Goal: Communication & Community: Ask a question

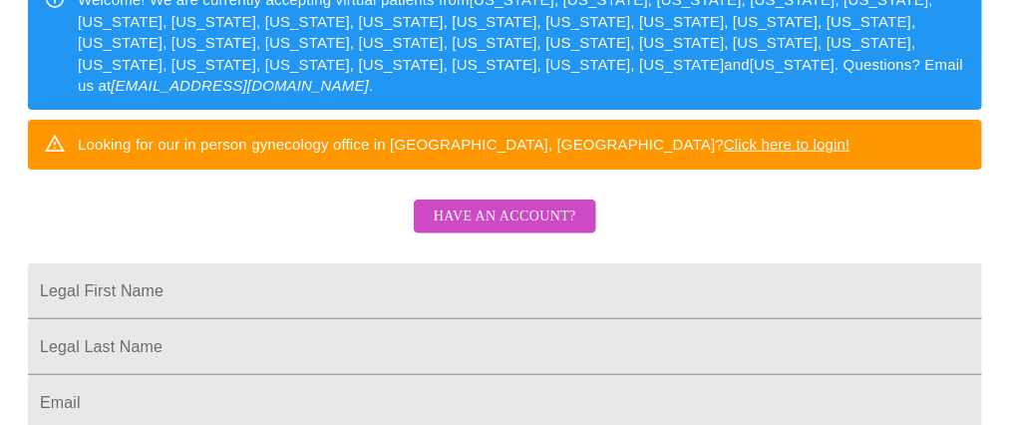
scroll to position [398, 0]
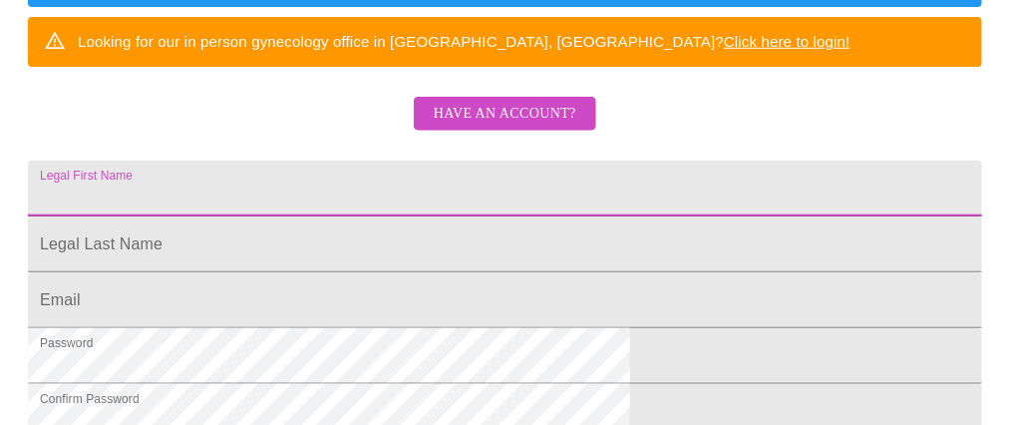
click at [470, 197] on input "Legal First Name" at bounding box center [505, 189] width 955 height 56
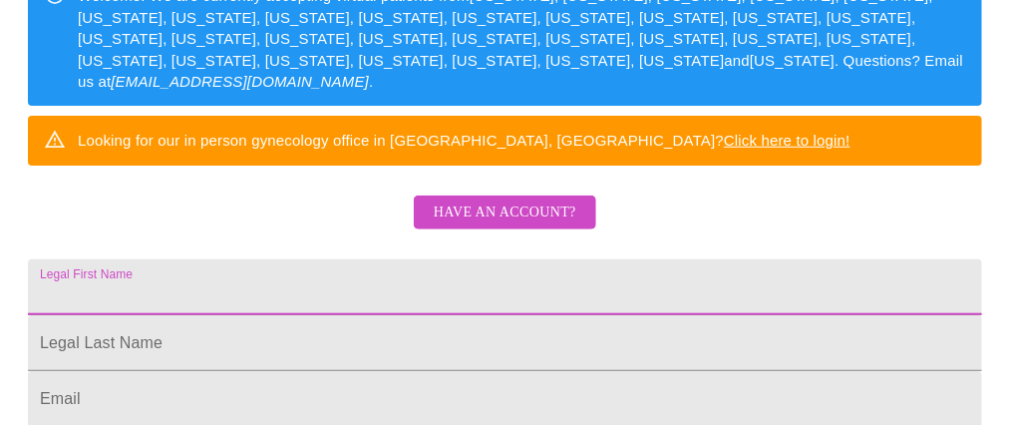
click at [522, 218] on span "Have an account?" at bounding box center [505, 213] width 143 height 25
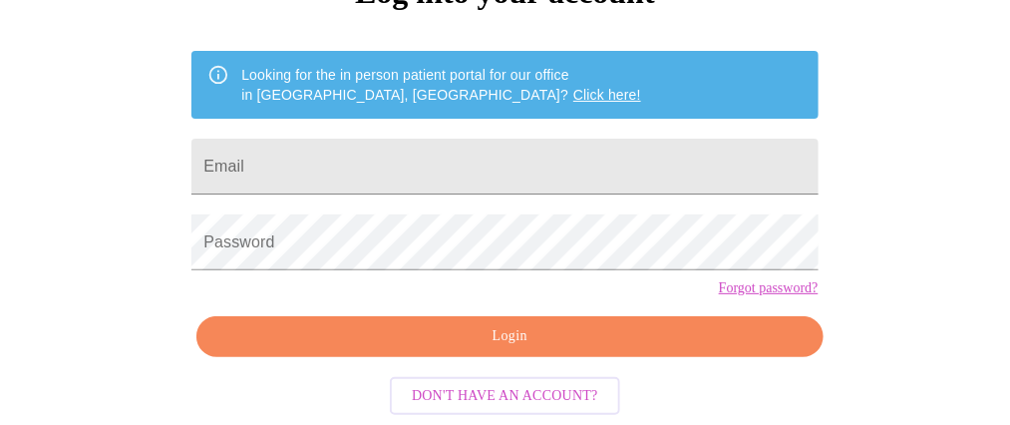
scroll to position [250, 0]
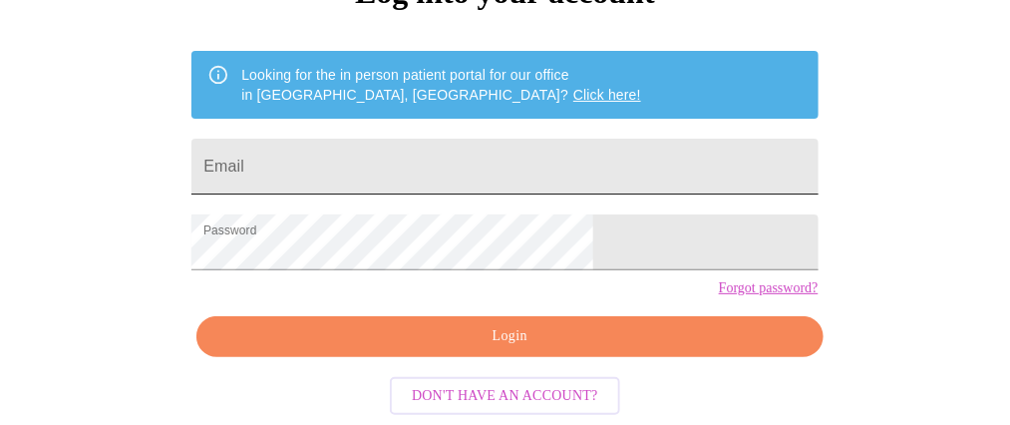
click at [476, 139] on input "Email" at bounding box center [505, 167] width 626 height 56
type input "melissamariemeyer@gmail.com"
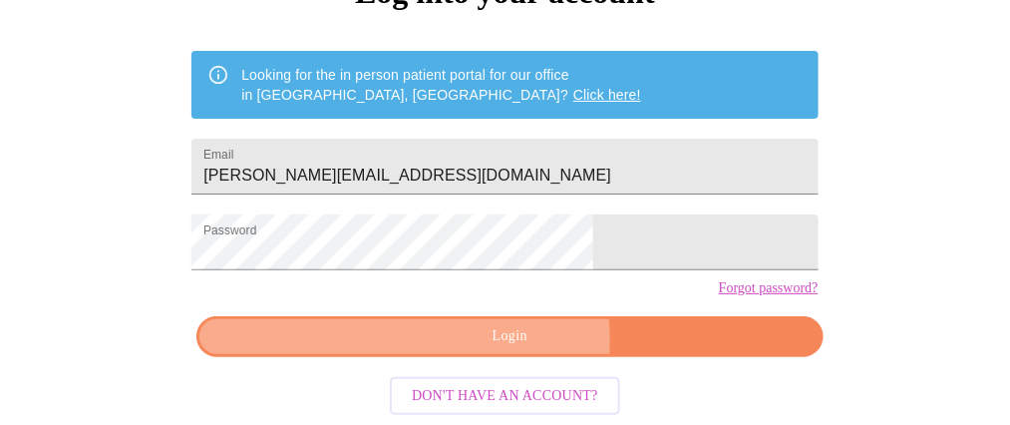
click at [516, 342] on span "Login" at bounding box center [509, 336] width 581 height 25
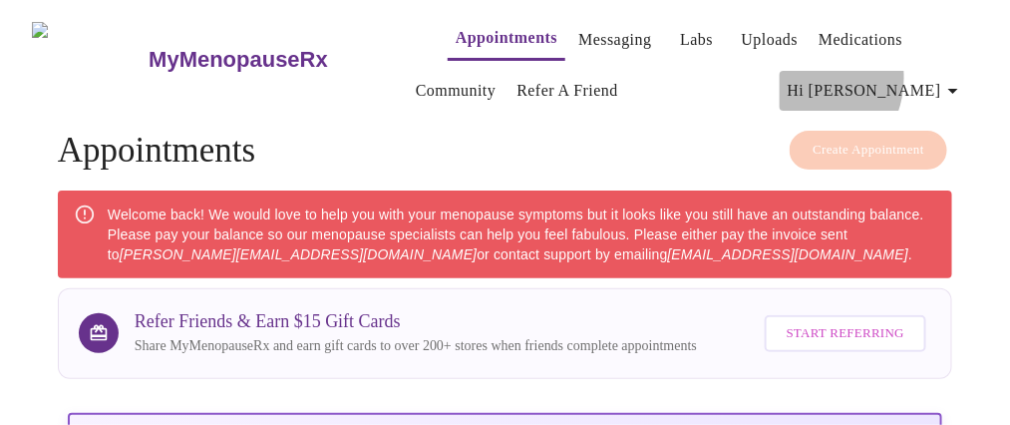
click at [888, 77] on span "Hi Melissa" at bounding box center [877, 91] width 178 height 28
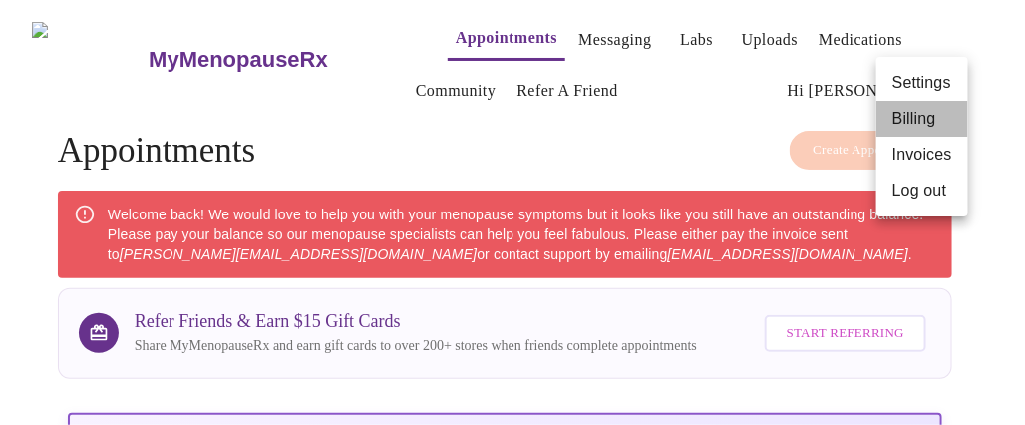
click at [917, 120] on li "Billing" at bounding box center [923, 119] width 92 height 36
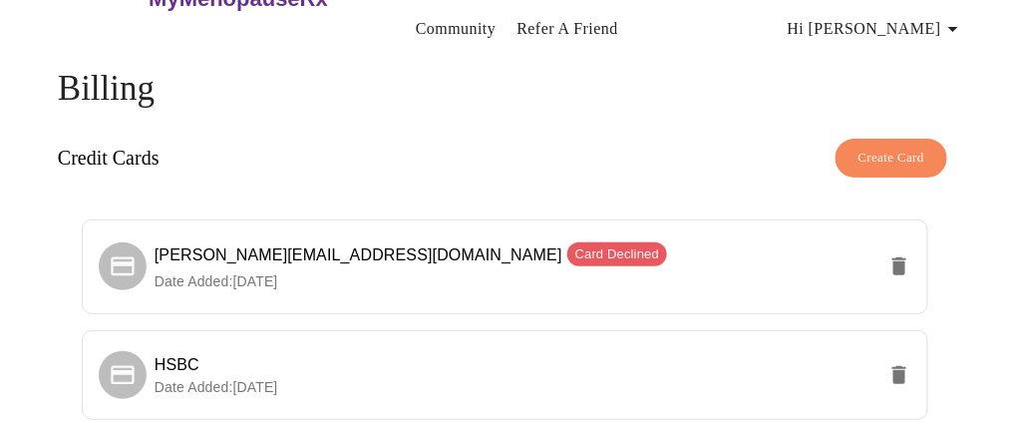
scroll to position [100, 0]
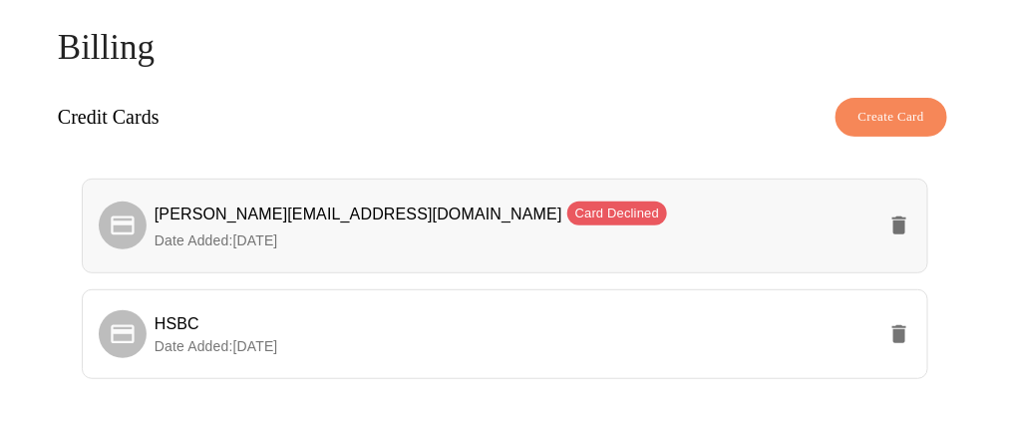
click at [568, 203] on span "Card Declined" at bounding box center [618, 213] width 100 height 20
click at [568, 208] on span "Card Declined" at bounding box center [618, 213] width 100 height 20
click at [290, 209] on span "melissamariemeyer@gmail.com Card Declined" at bounding box center [411, 213] width 513 height 17
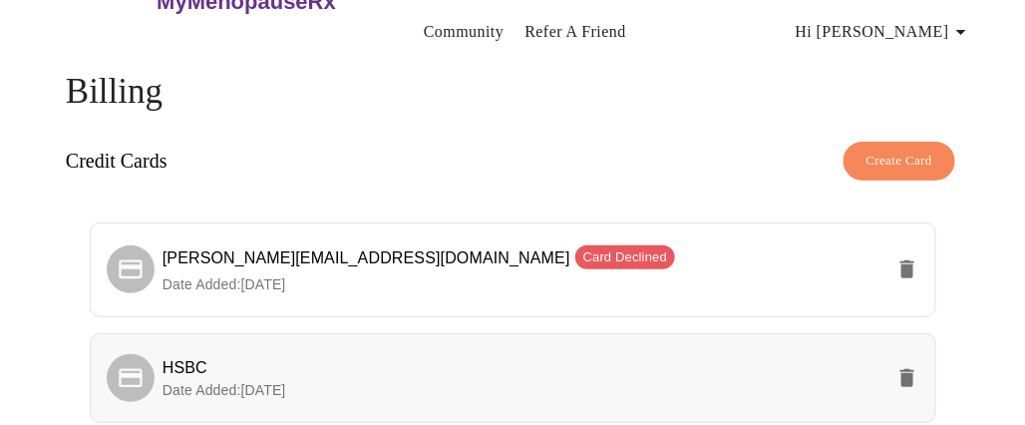
scroll to position [0, 0]
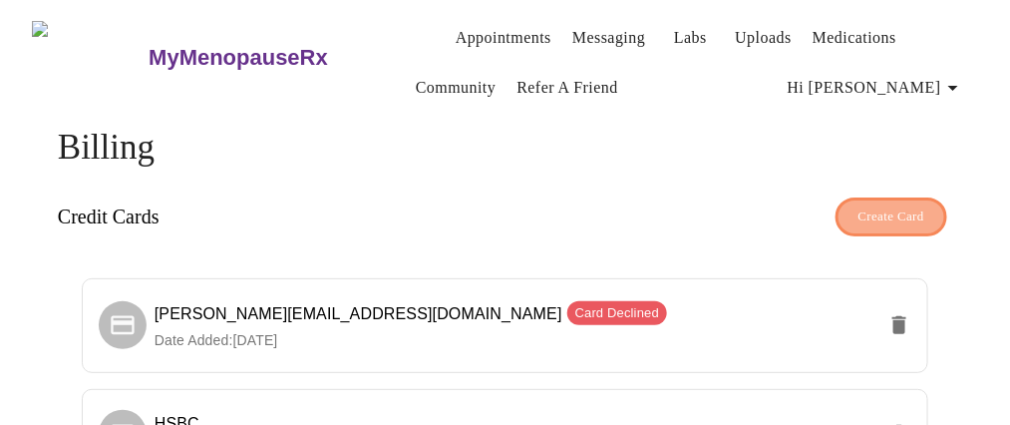
click at [910, 216] on span "Create Card" at bounding box center [892, 216] width 67 height 23
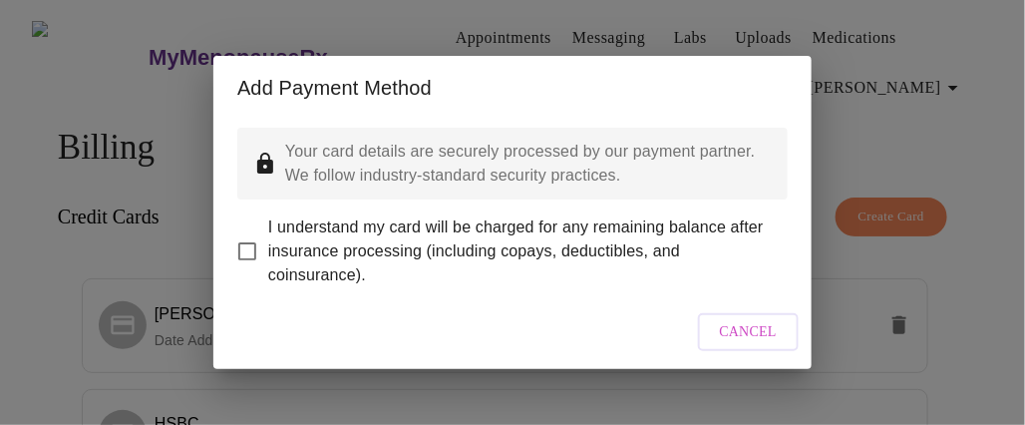
click at [312, 244] on span "I understand my card will be charged for any remaining balance after insurance …" at bounding box center [520, 251] width 504 height 72
click at [268, 244] on input "I understand my card will be charged for any remaining balance after insurance …" at bounding box center [247, 251] width 42 height 42
checkbox input "true"
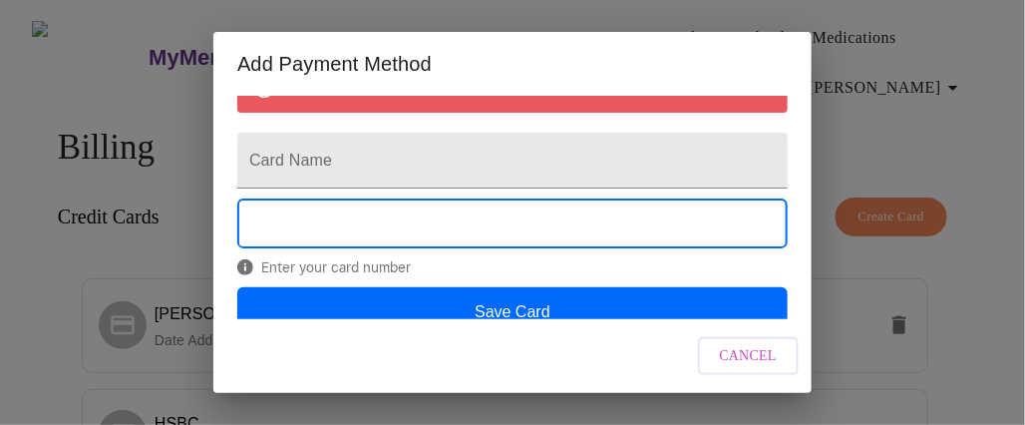
scroll to position [200, 0]
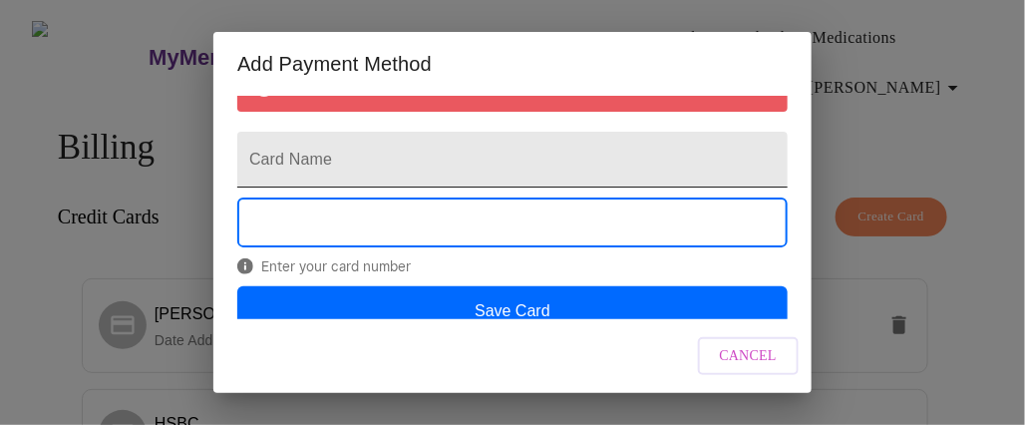
click at [404, 180] on input "Card Name" at bounding box center [512, 160] width 551 height 56
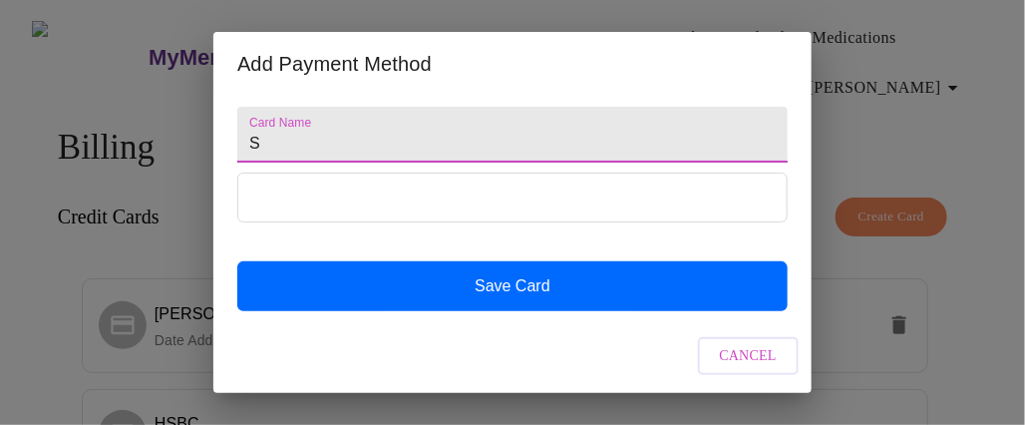
scroll to position [141, 0]
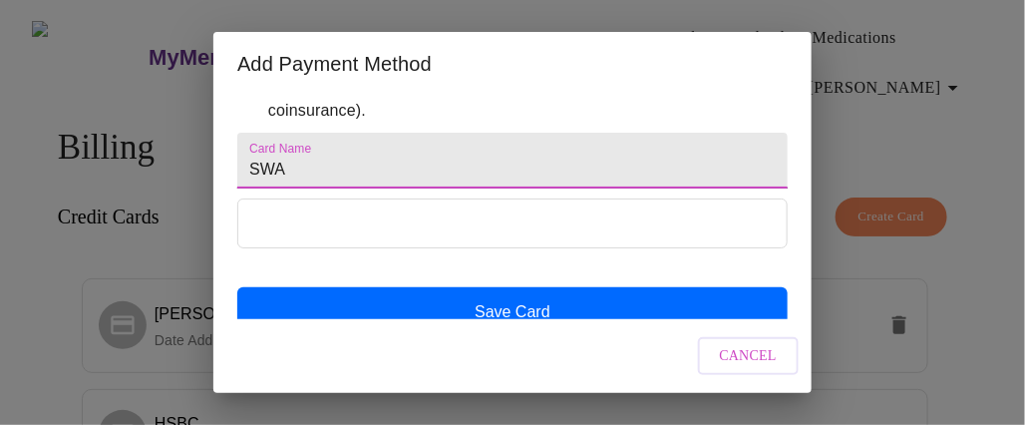
type input "SWA"
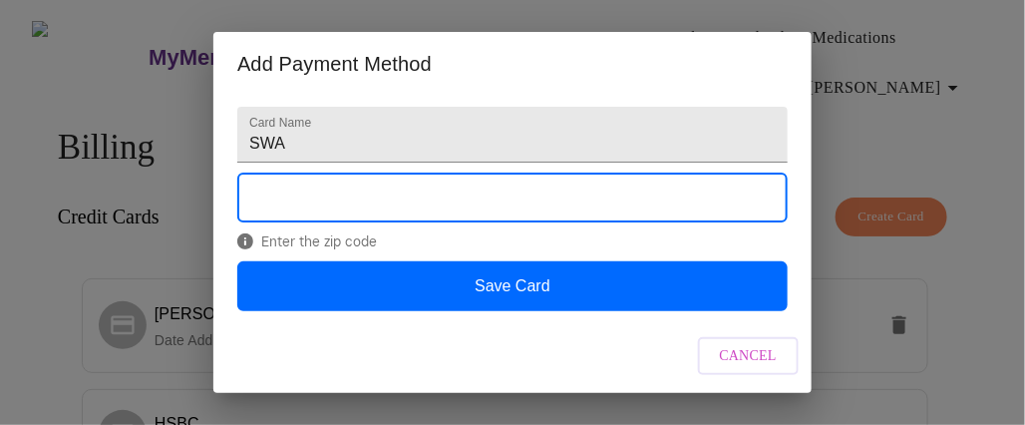
scroll to position [215, 0]
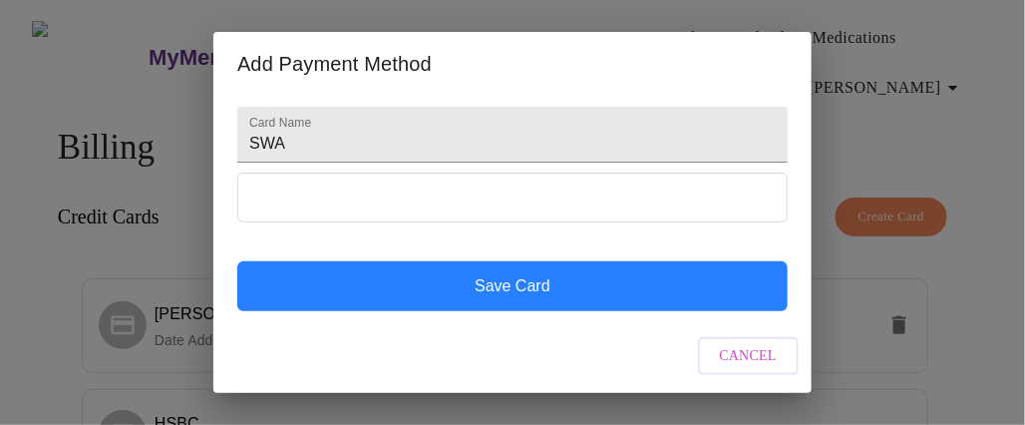
click at [662, 277] on button "Save Card" at bounding box center [512, 286] width 551 height 50
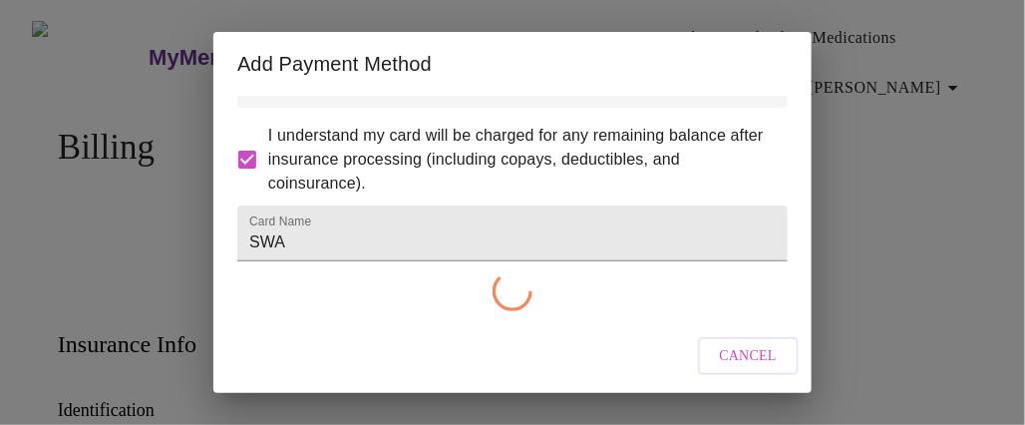
checkbox input "false"
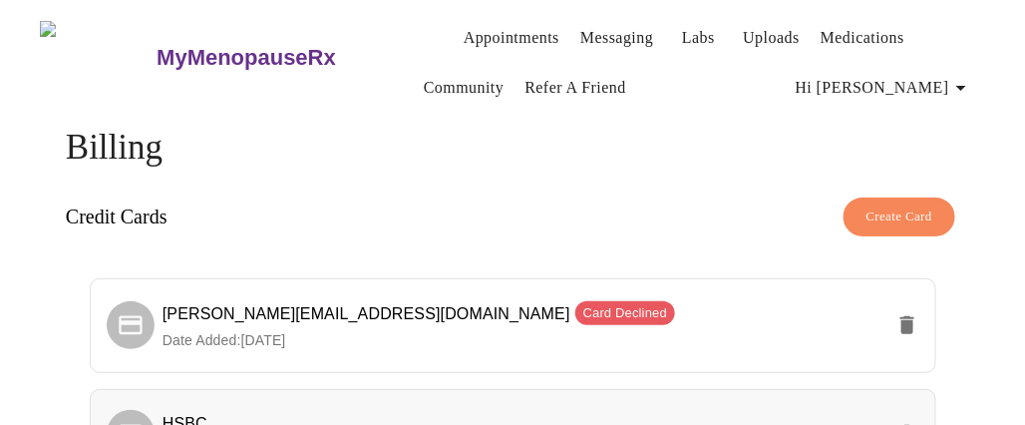
scroll to position [200, 0]
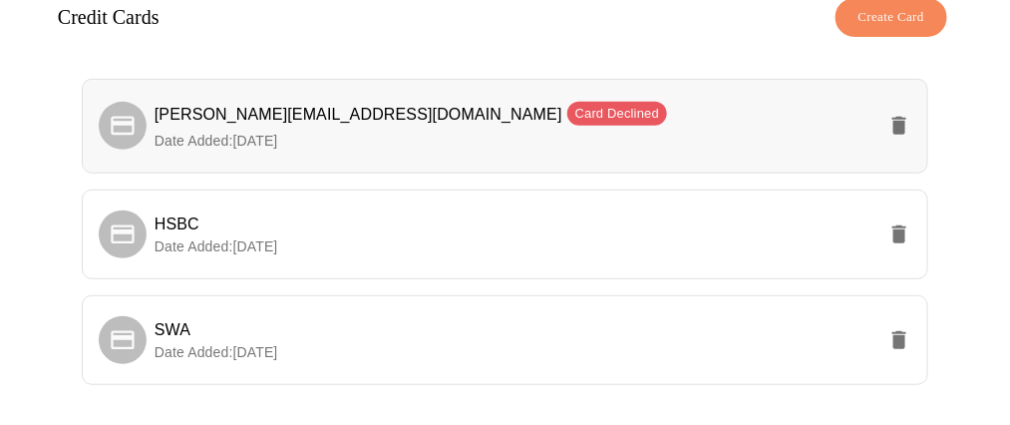
click at [283, 131] on p "Date Added: 09-26-2024" at bounding box center [515, 141] width 721 height 20
click at [907, 225] on icon "delete" at bounding box center [900, 234] width 14 height 18
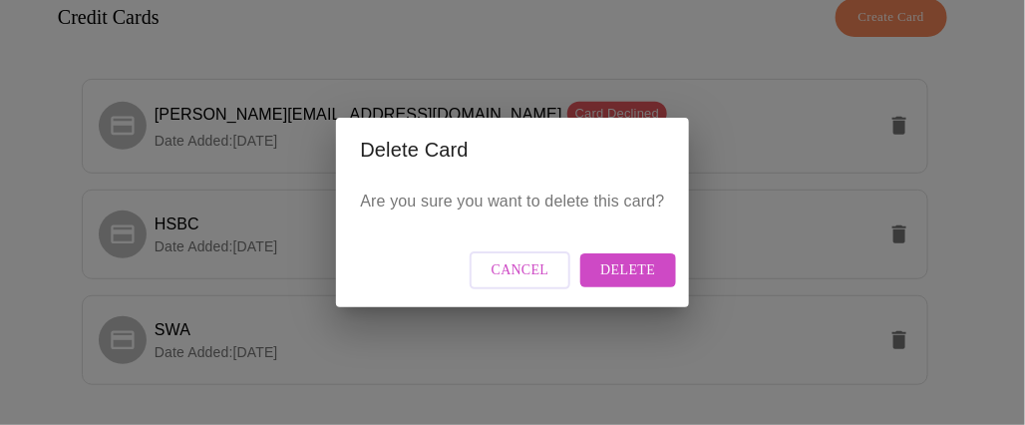
click at [646, 273] on span "Delete" at bounding box center [628, 270] width 55 height 25
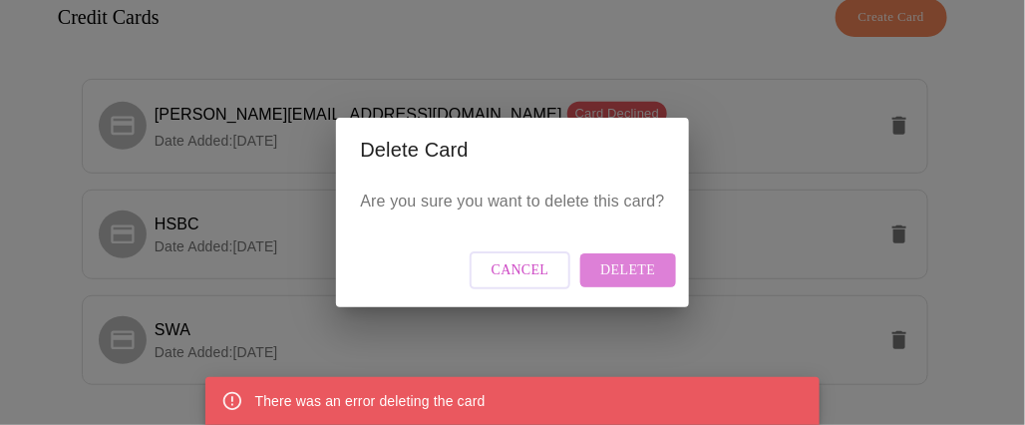
click at [636, 274] on span "Delete" at bounding box center [628, 270] width 55 height 25
click at [646, 273] on span "Delete" at bounding box center [628, 270] width 55 height 25
click at [713, 34] on div "Delete Card Are you sure you want to delete this card? Cancel Delete" at bounding box center [512, 212] width 1025 height 425
click at [545, 268] on span "Cancel" at bounding box center [521, 270] width 58 height 25
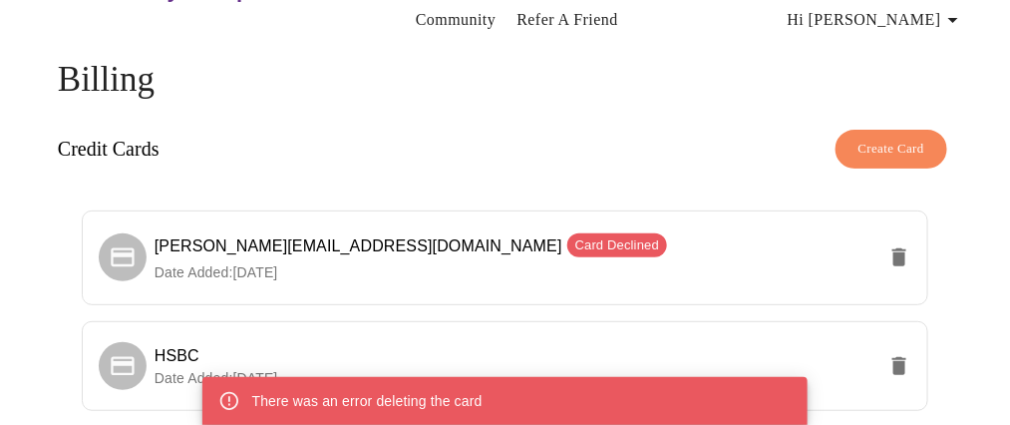
scroll to position [0, 0]
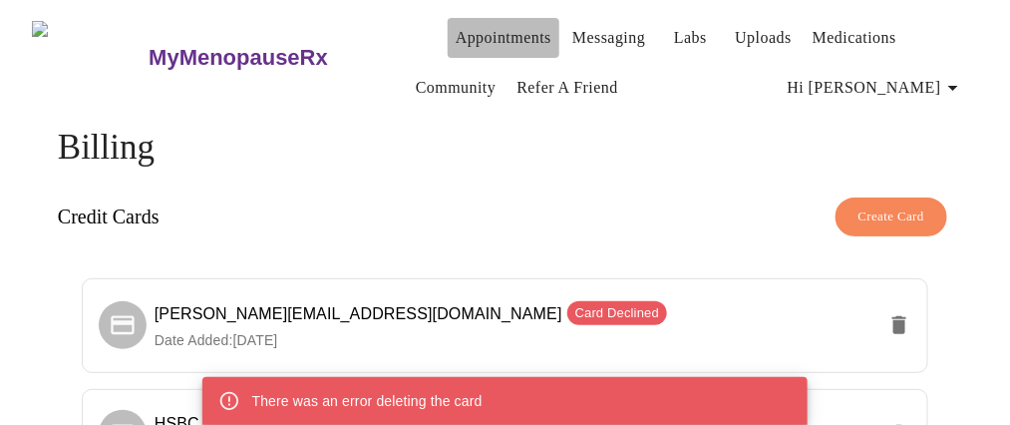
click at [504, 31] on link "Appointments" at bounding box center [504, 38] width 96 height 28
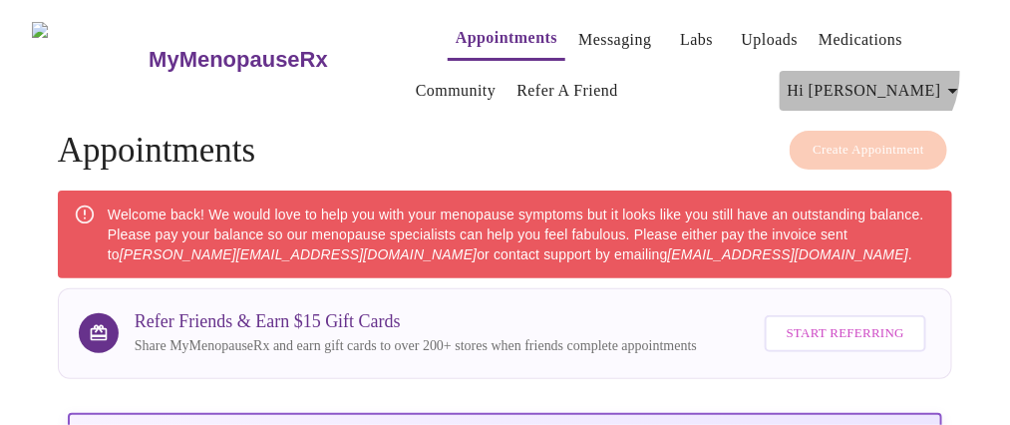
click at [949, 71] on button "Hi Melissa" at bounding box center [877, 91] width 194 height 40
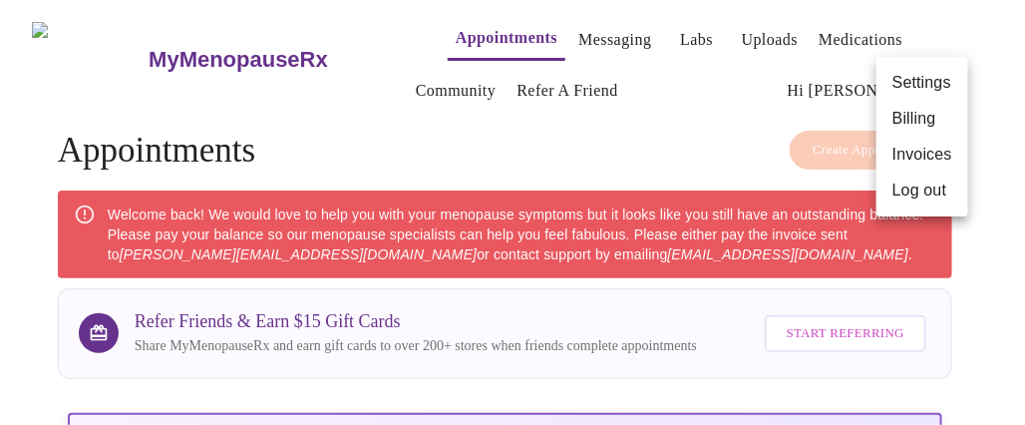
click at [929, 121] on li "Billing" at bounding box center [923, 119] width 92 height 36
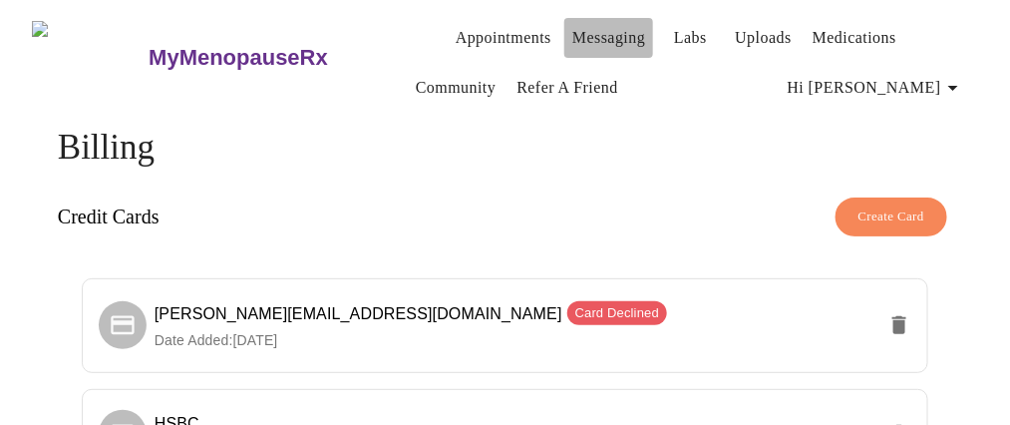
click at [573, 38] on link "Messaging" at bounding box center [609, 38] width 73 height 28
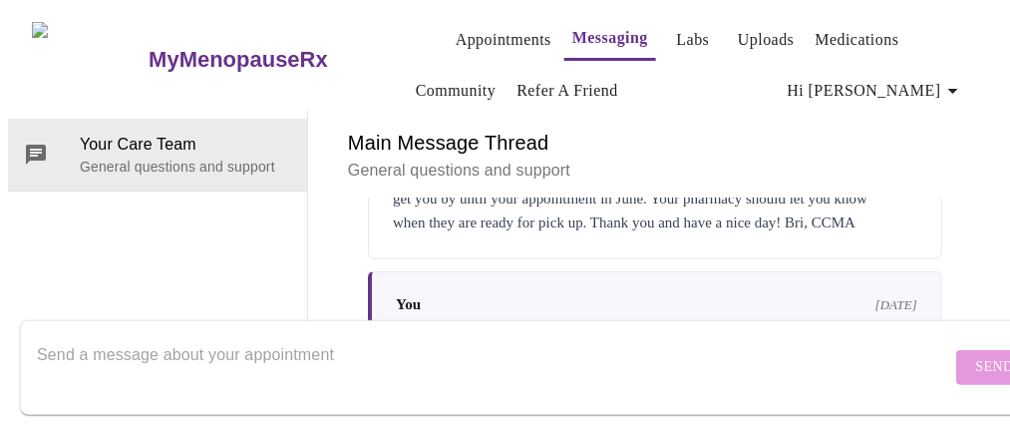
scroll to position [4716, 0]
click at [447, 335] on textarea "Send a message about your appointment" at bounding box center [494, 367] width 915 height 64
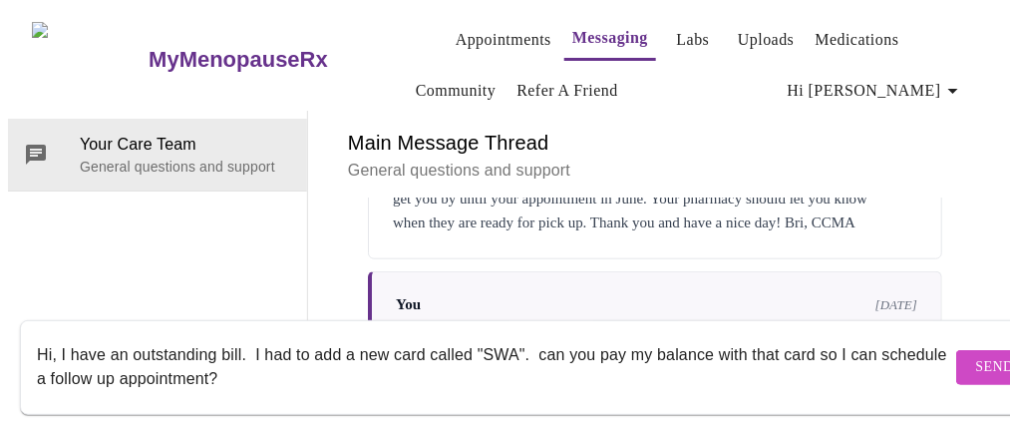
scroll to position [13, 0]
type textarea "Hi, I have an outstanding bill. I had to add a new card called "SWA". can you p…"
click at [977, 355] on span "Send" at bounding box center [996, 367] width 38 height 25
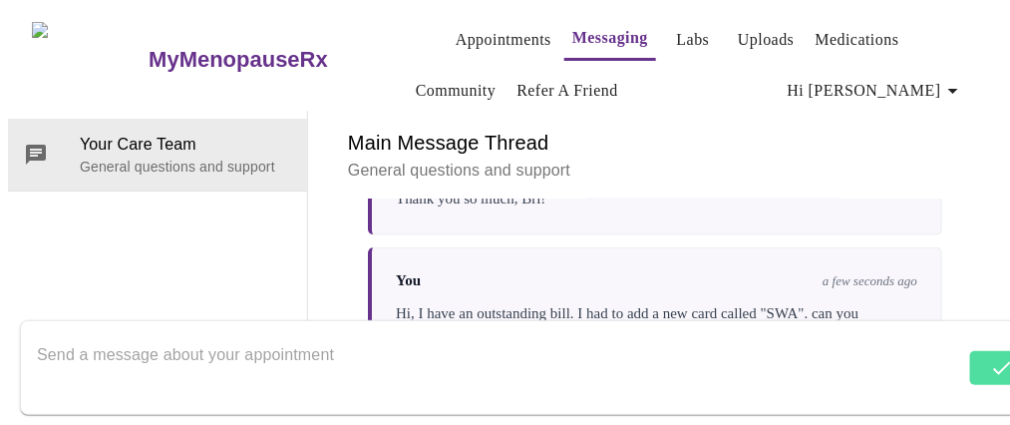
scroll to position [4884, 0]
